Goal: Task Accomplishment & Management: Use online tool/utility

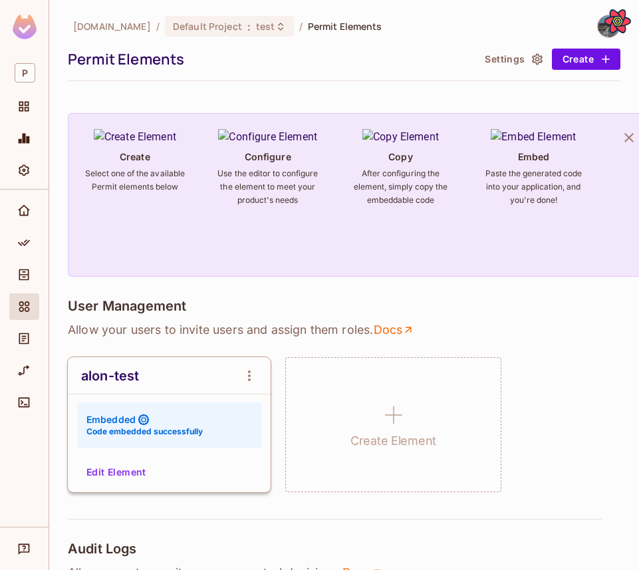
click at [112, 457] on div "alon-test Embedded Code embedded successfully Edit Element" at bounding box center [169, 424] width 203 height 135
click at [110, 462] on div "alon-test Embedded Code embedded successfully Edit Element" at bounding box center [169, 424] width 203 height 135
click at [112, 475] on button "Edit Element" at bounding box center [116, 471] width 70 height 21
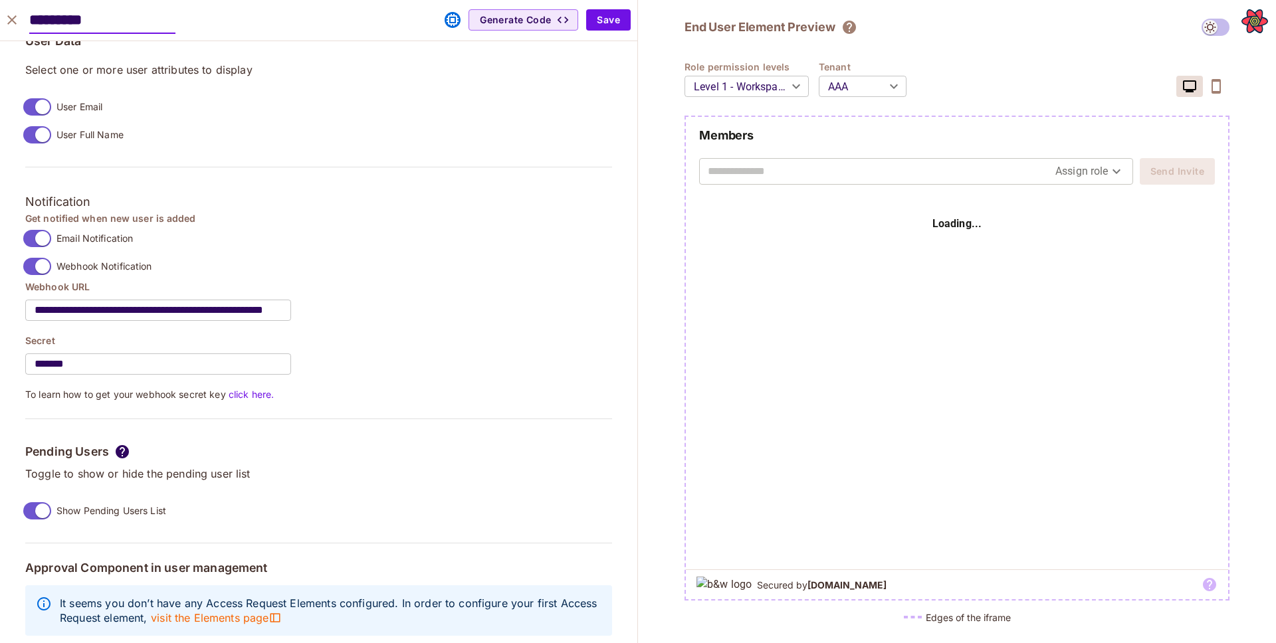
scroll to position [1067, 0]
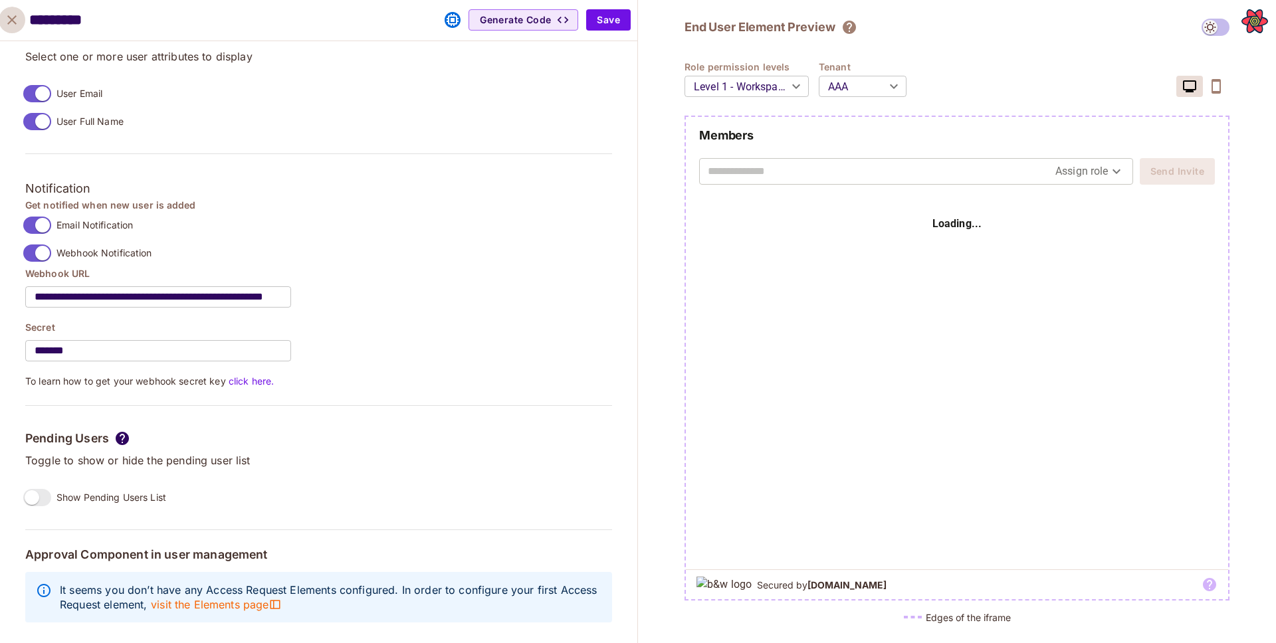
click at [6, 18] on icon "close" at bounding box center [12, 20] width 16 height 16
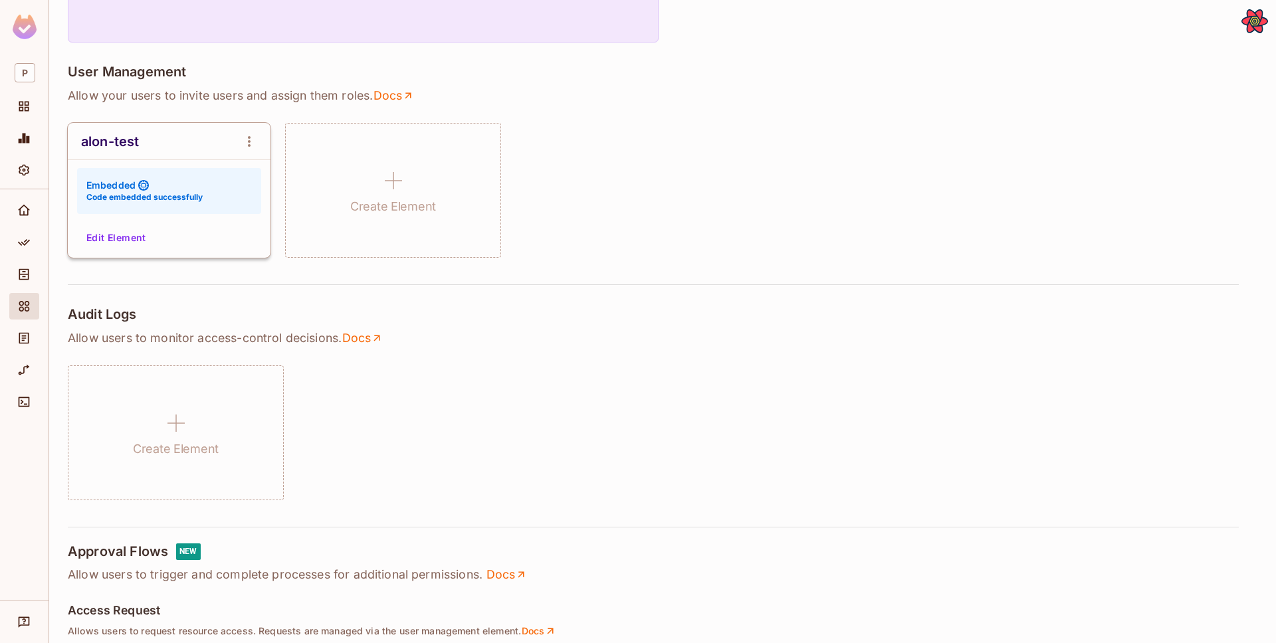
scroll to position [246, 0]
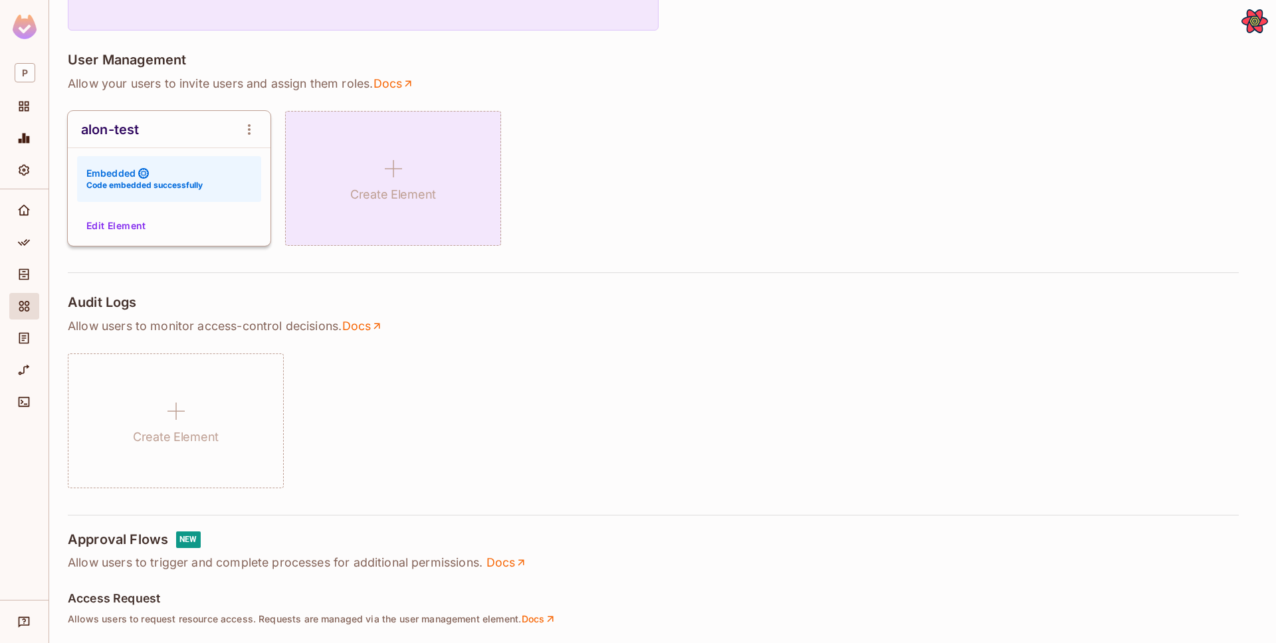
click at [404, 204] on div "Create Element" at bounding box center [393, 178] width 216 height 135
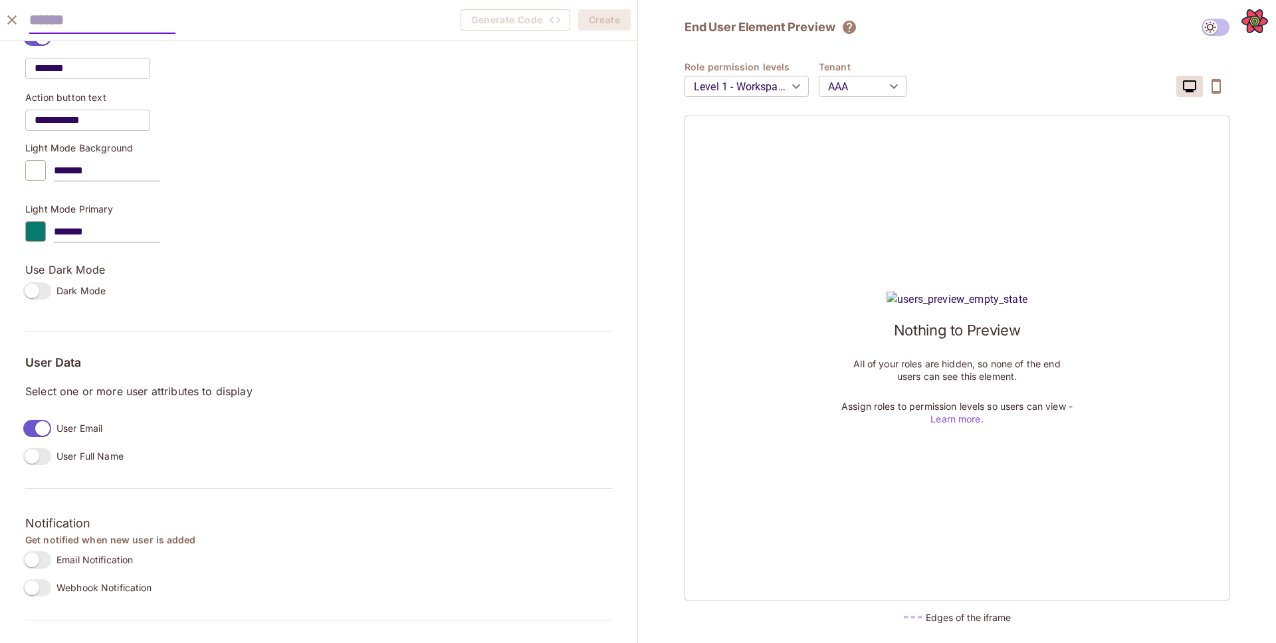
scroll to position [968, 0]
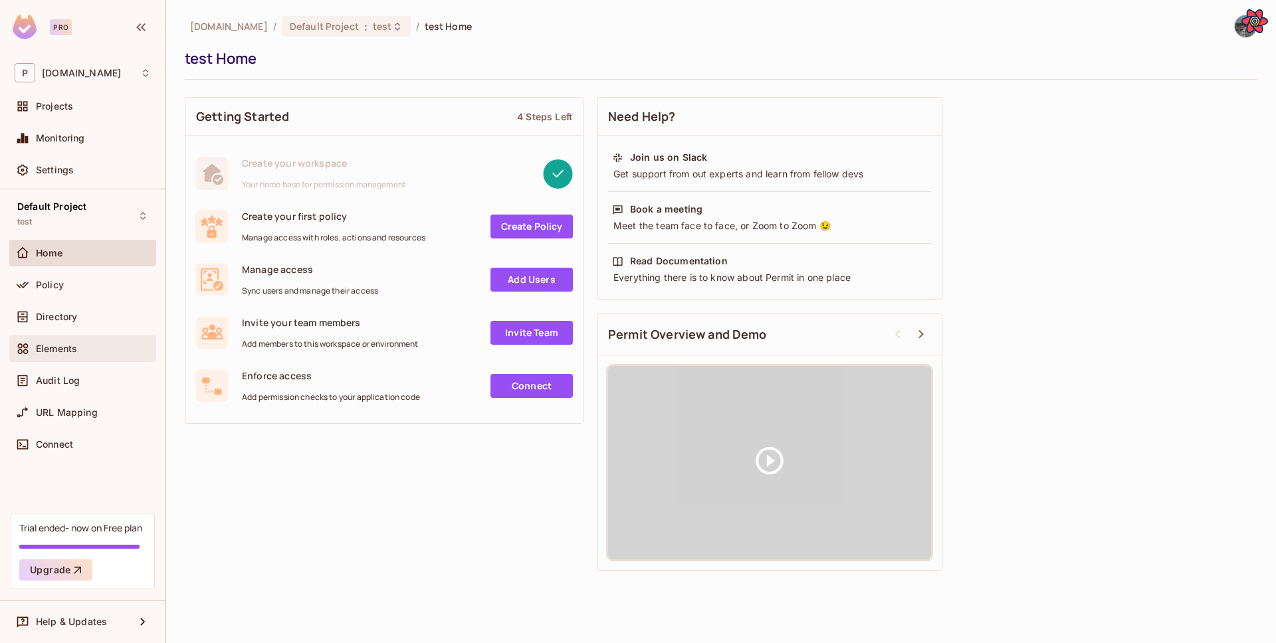
click at [30, 352] on span at bounding box center [23, 349] width 16 height 16
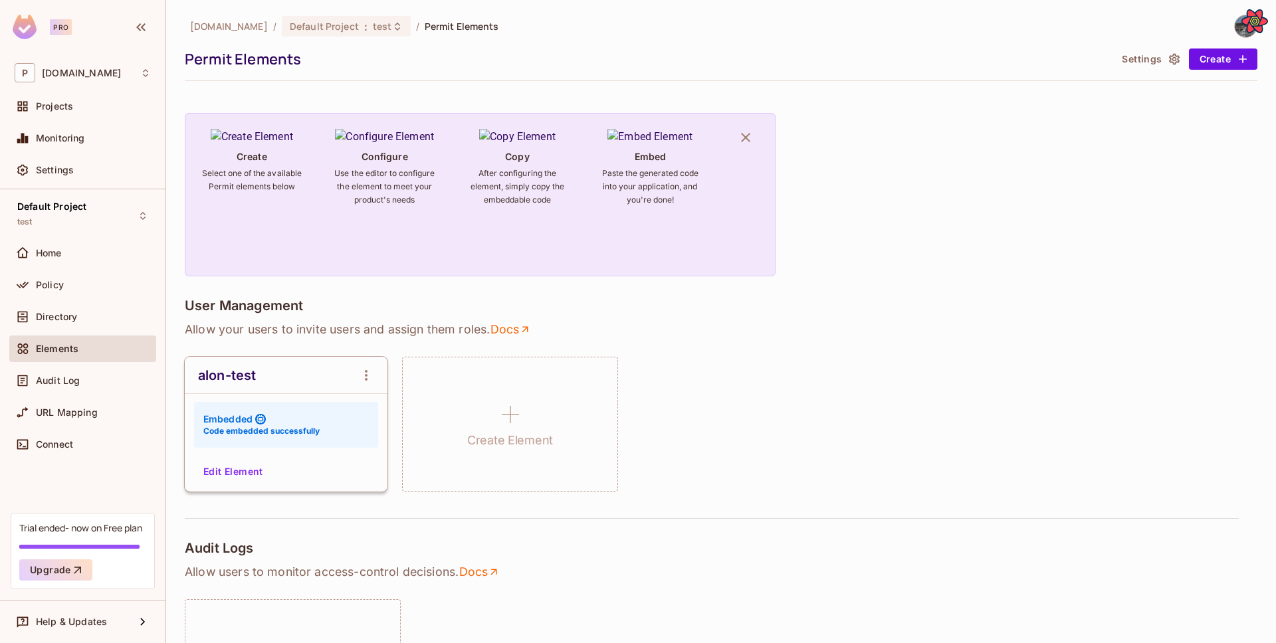
click at [267, 461] on div "Edit Element" at bounding box center [286, 471] width 203 height 21
click at [243, 466] on button "Edit Element" at bounding box center [233, 471] width 70 height 21
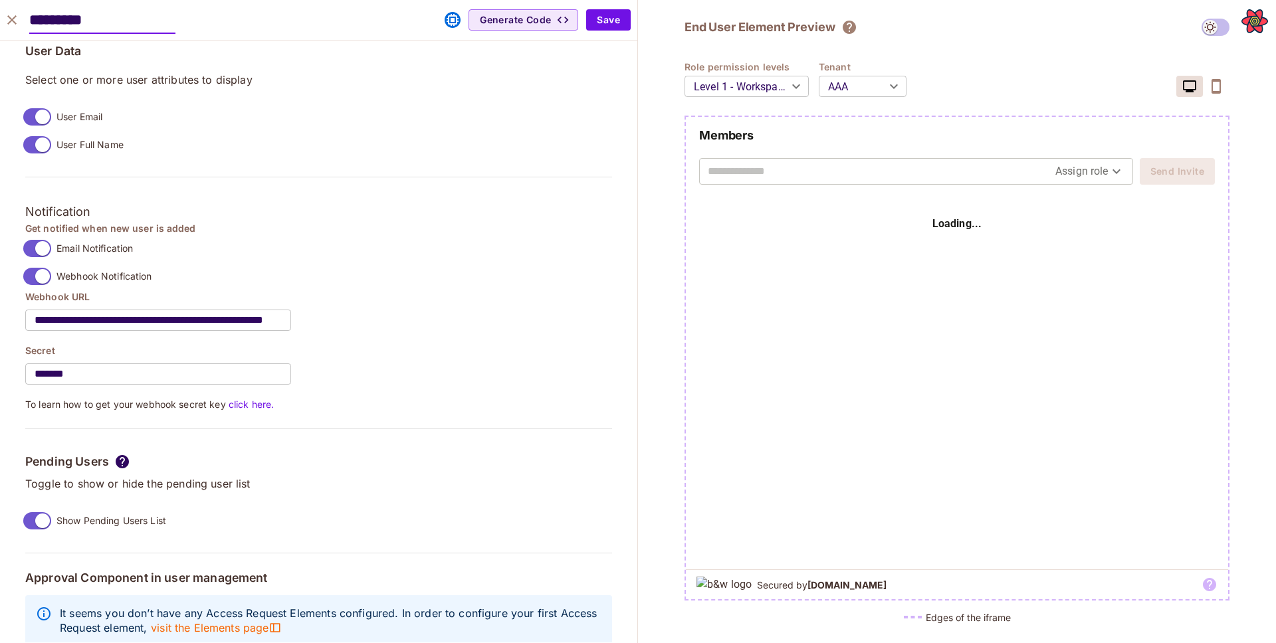
scroll to position [1067, 0]
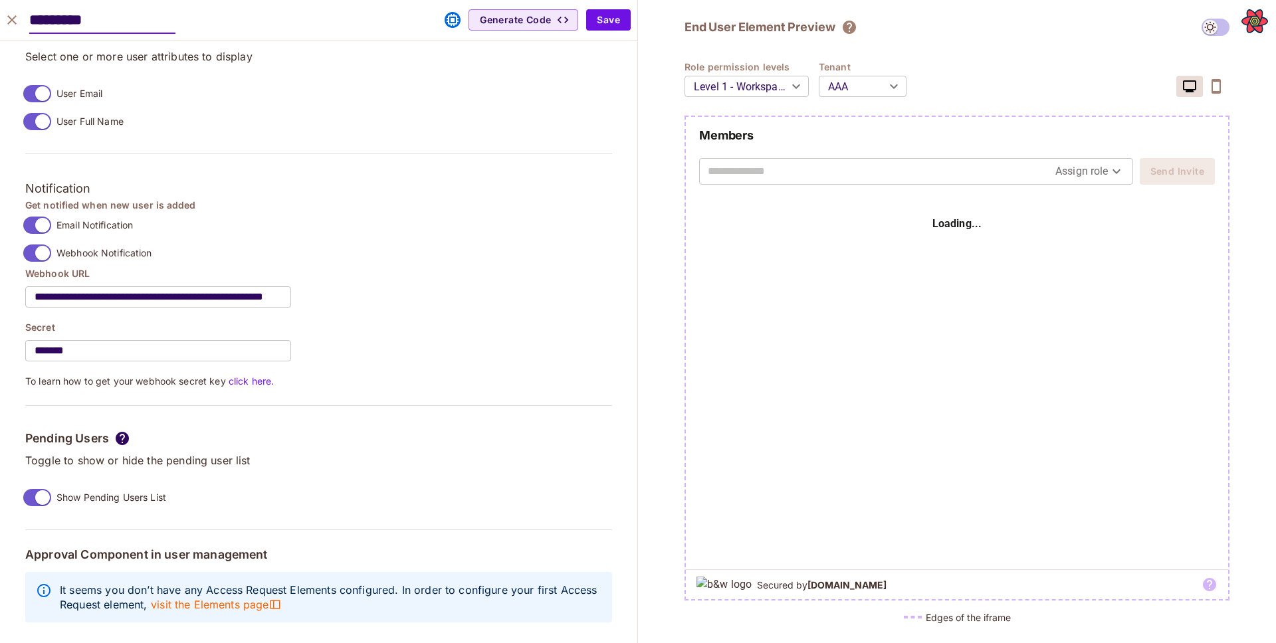
click at [42, 486] on label "Show Pending Users List" at bounding box center [92, 498] width 148 height 28
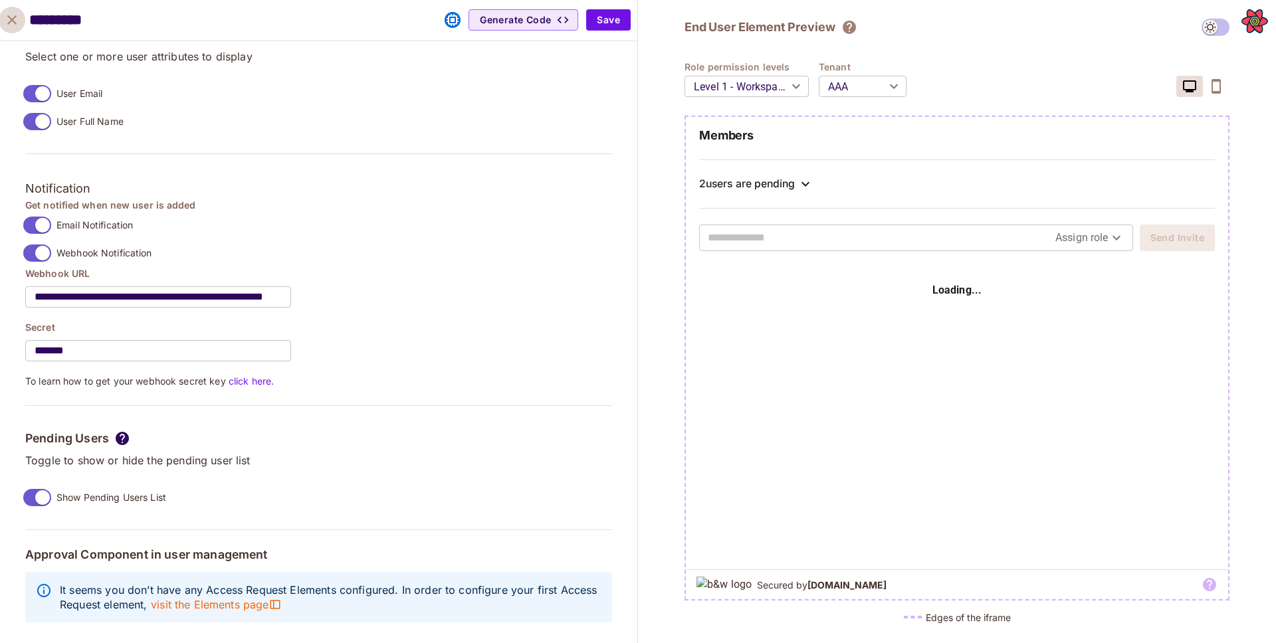
click at [13, 23] on icon "close" at bounding box center [12, 20] width 16 height 16
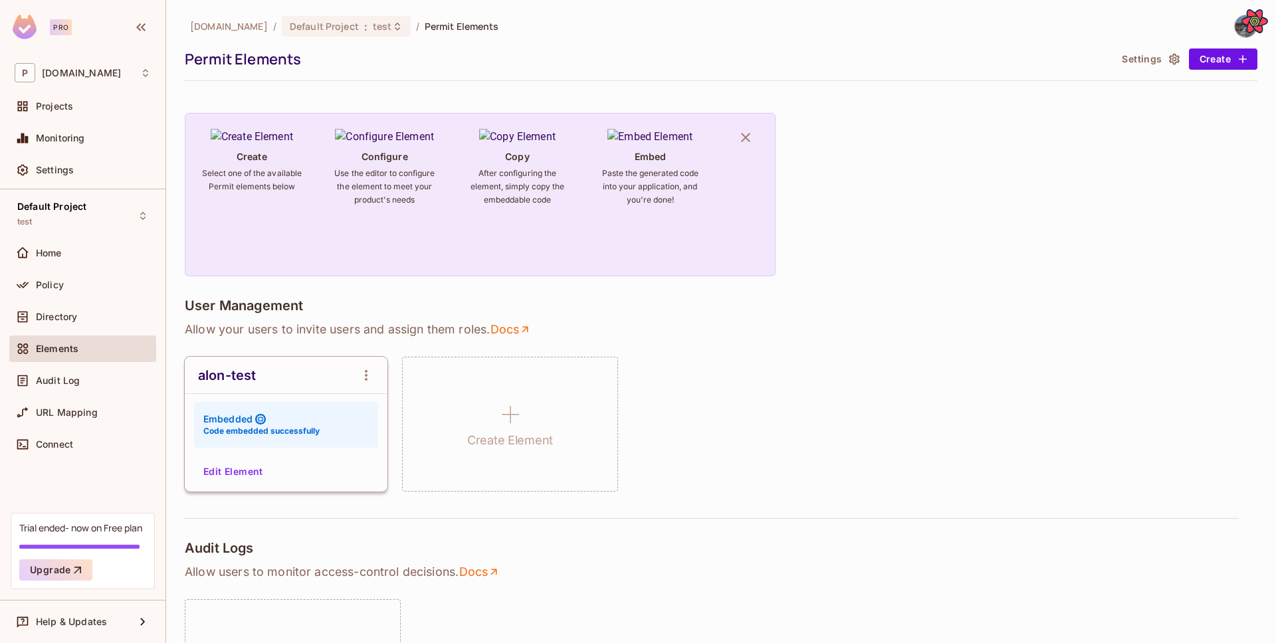
scroll to position [968, 0]
click at [260, 474] on button "Edit Element" at bounding box center [233, 471] width 70 height 21
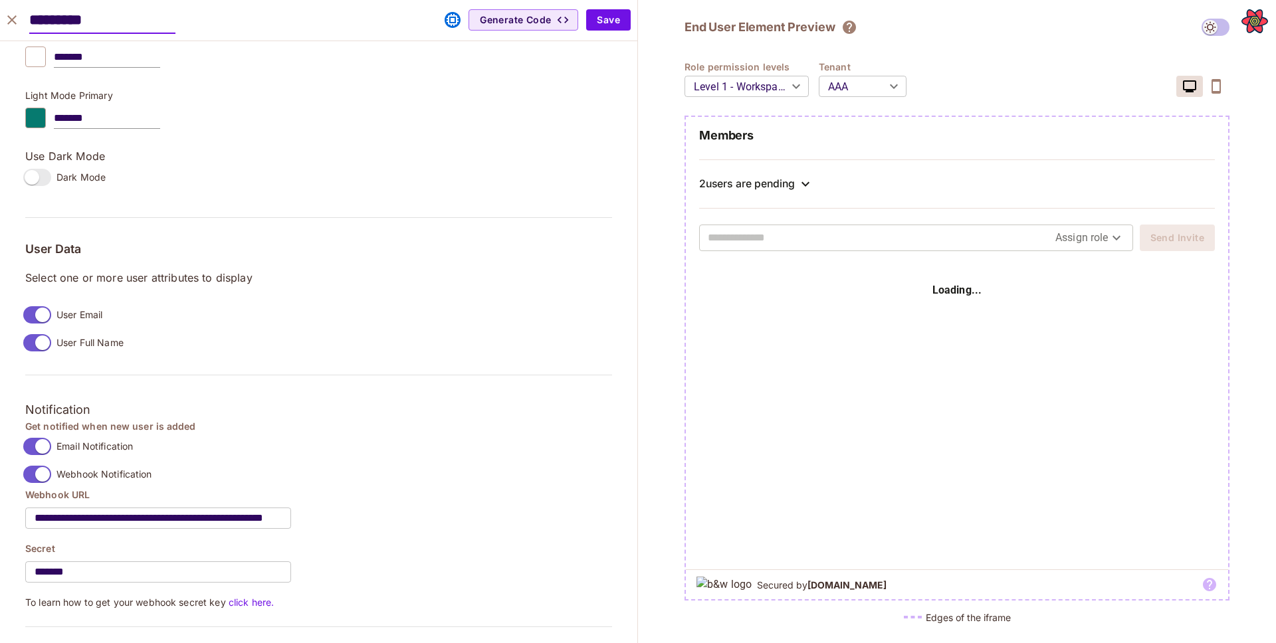
scroll to position [1067, 0]
